Goal: Navigation & Orientation: Find specific page/section

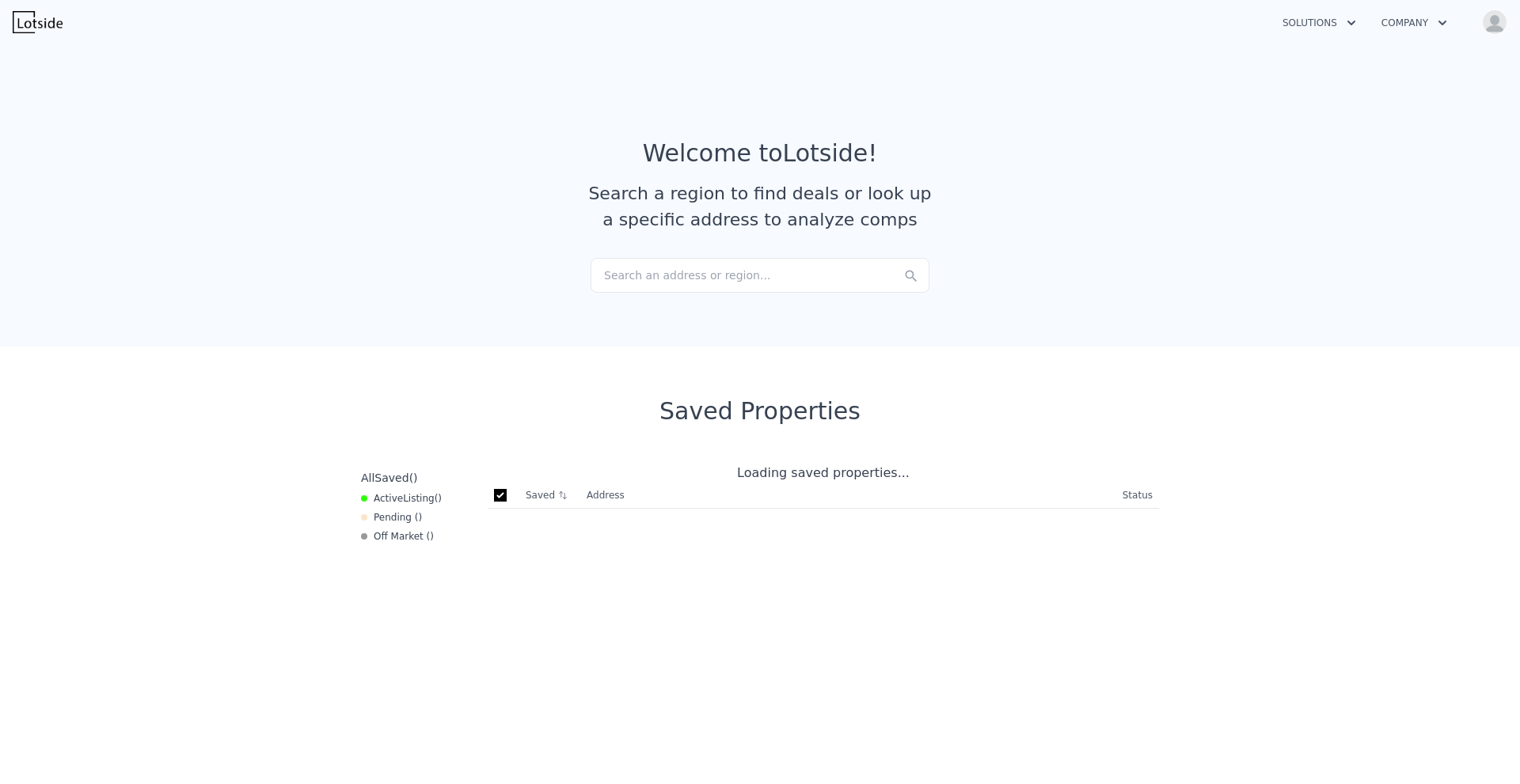
checkbox input "true"
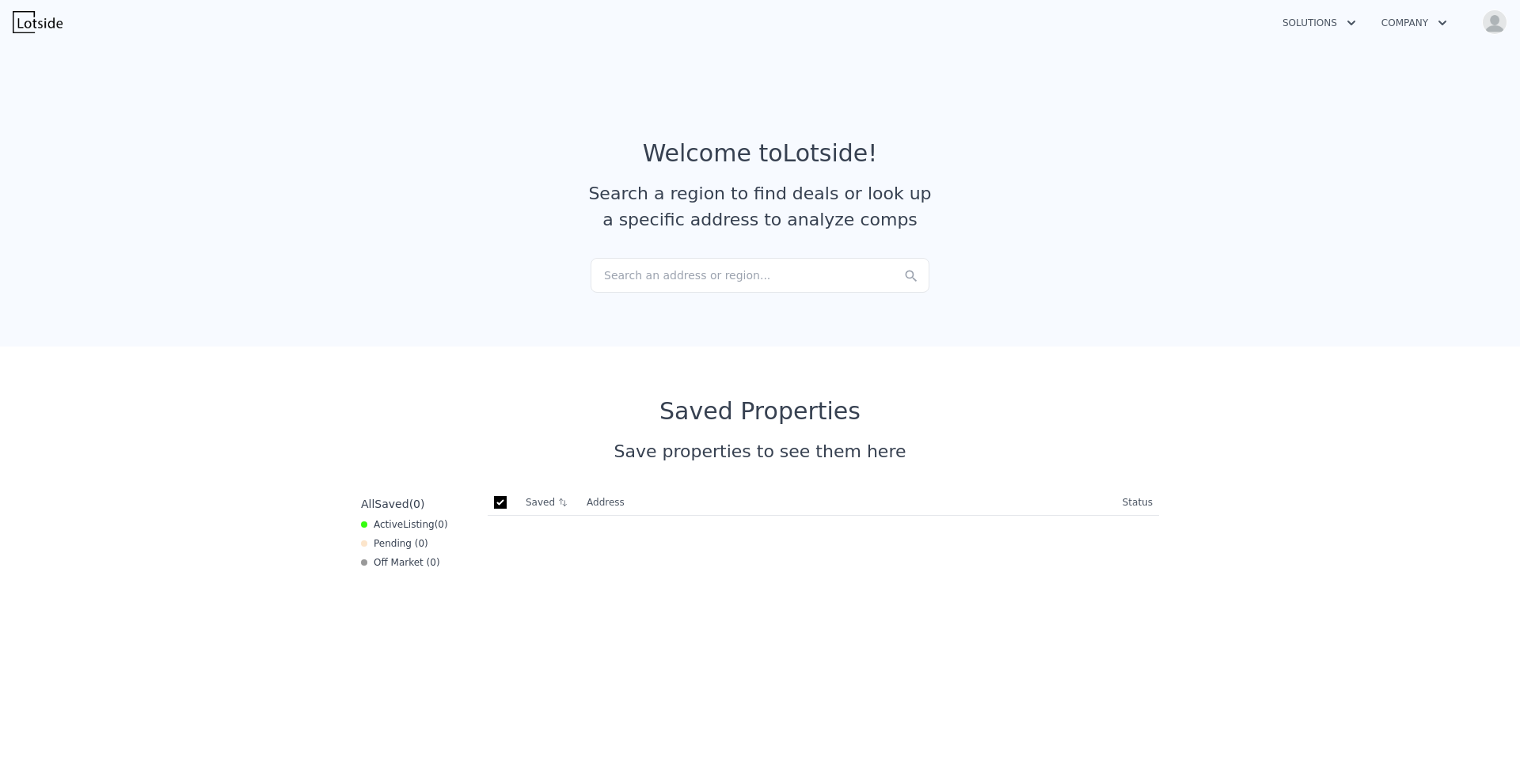
click at [1486, 28] on img "button" at bounding box center [1494, 22] width 26 height 26
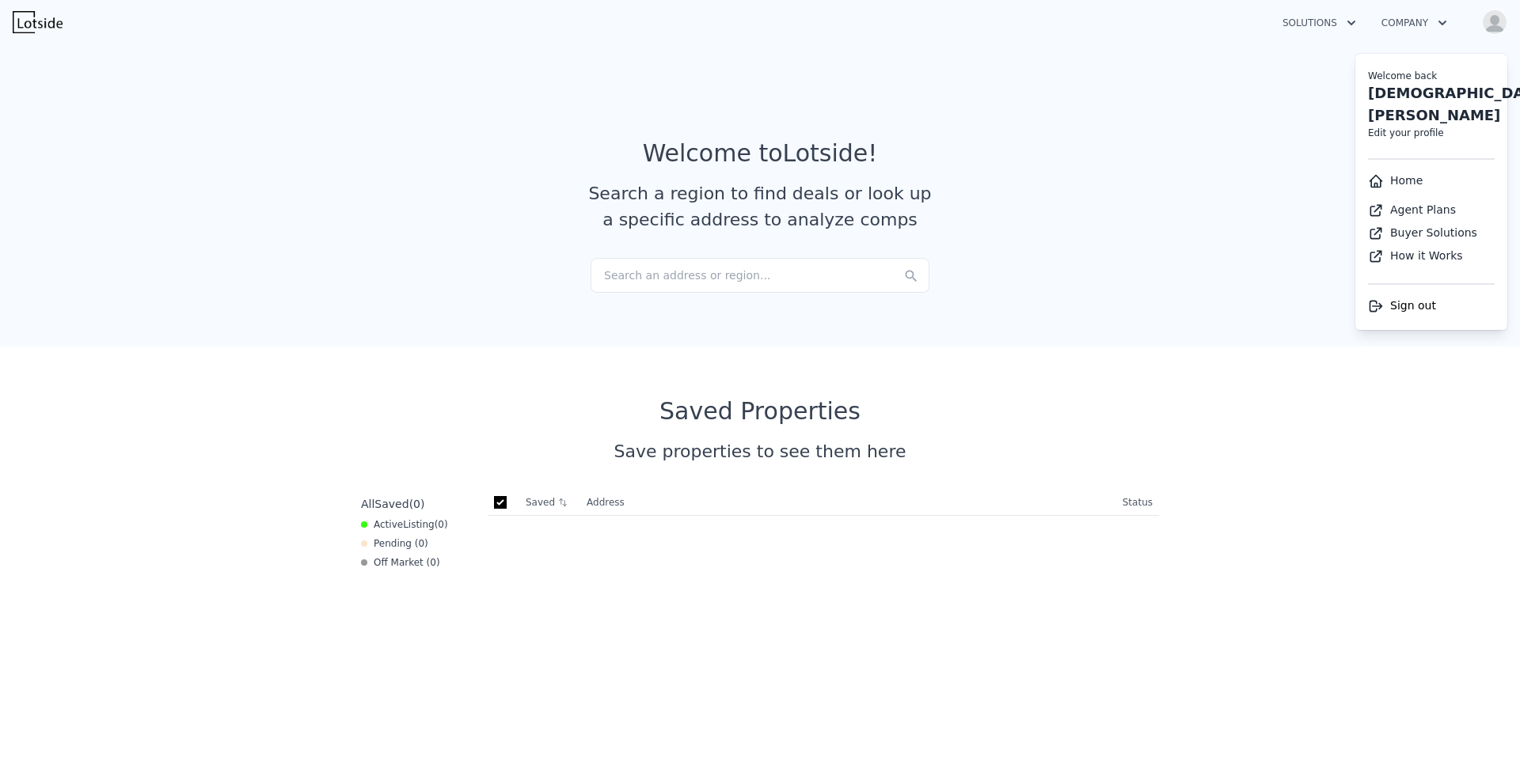
click at [1402, 166] on li "Home" at bounding box center [1431, 181] width 152 height 29
click at [1398, 174] on link "Home" at bounding box center [1395, 181] width 55 height 13
